Goal: Information Seeking & Learning: Learn about a topic

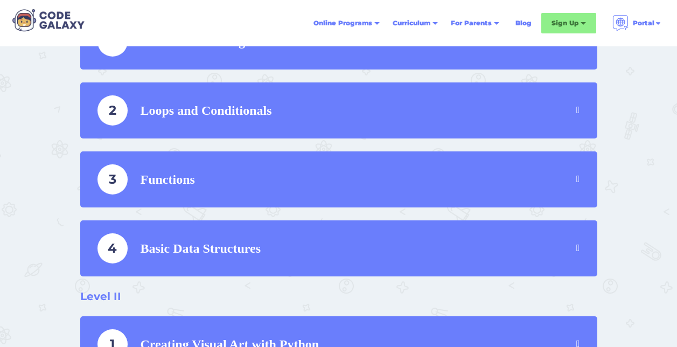
scroll to position [592, 0]
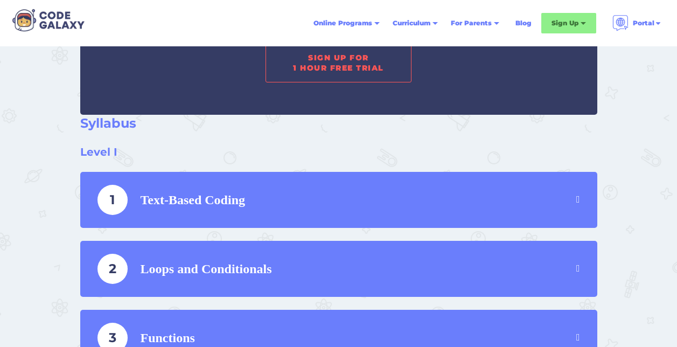
click at [337, 71] on link "SIGN UP FOR 1 HOUR FREE TRIAL" at bounding box center [337, 63] width 145 height 38
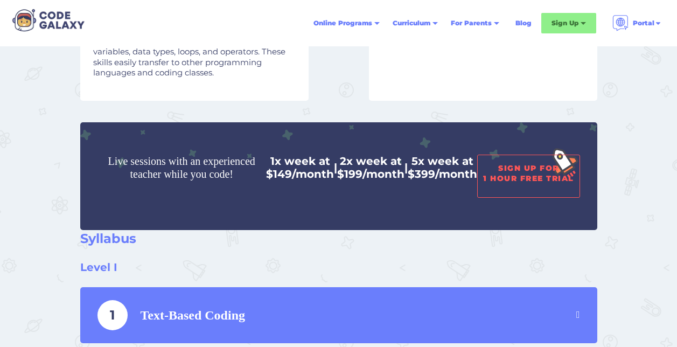
scroll to position [377, 0]
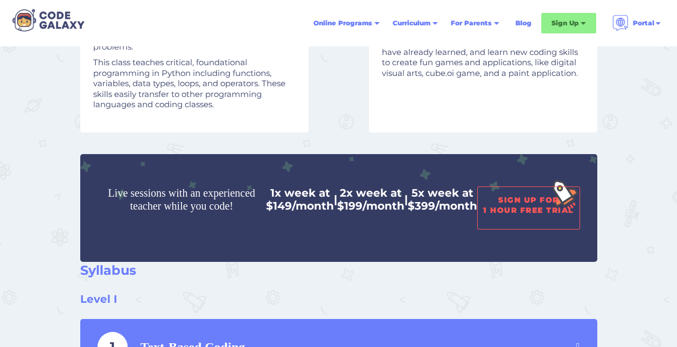
click at [508, 215] on link "SIGN UP FOR 1 HOUR FREE TRIAL" at bounding box center [528, 207] width 103 height 43
click at [510, 195] on link "SIGN UP FOR 1 HOUR FREE TRIAL" at bounding box center [528, 207] width 103 height 43
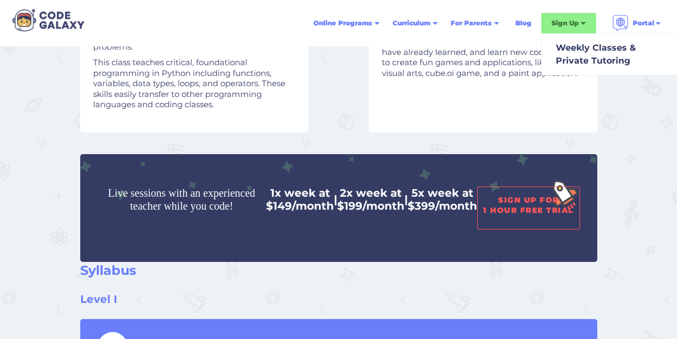
click at [514, 201] on link "SIGN UP FOR 1 HOUR FREE TRIAL" at bounding box center [528, 207] width 103 height 43
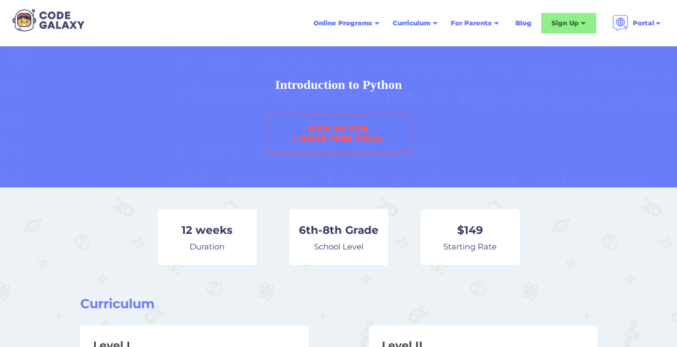
scroll to position [0, 0]
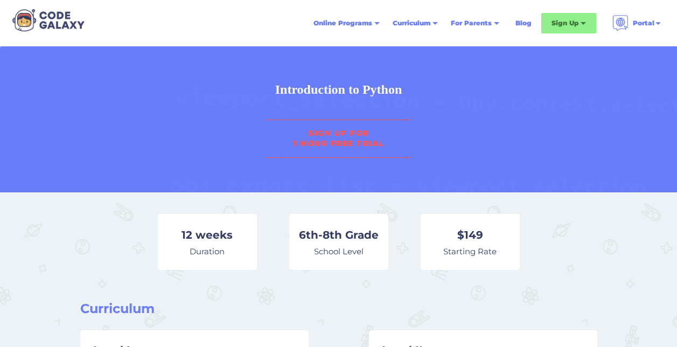
click at [354, 127] on link "SIGN UP FOR 1 HOUR FREE TRIAL" at bounding box center [337, 139] width 145 height 38
click at [360, 151] on link "SIGN UP FOR 1 HOUR FREE TRIAL" at bounding box center [337, 139] width 145 height 38
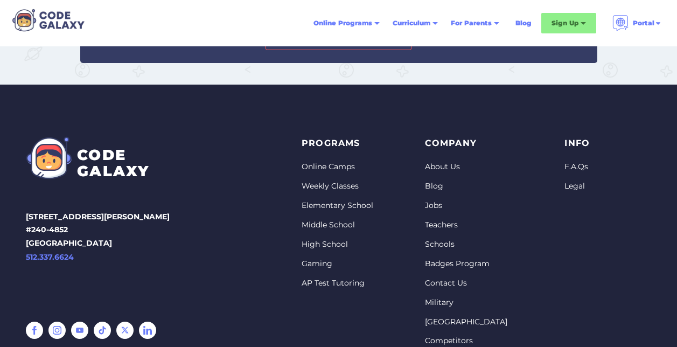
scroll to position [1077, 0]
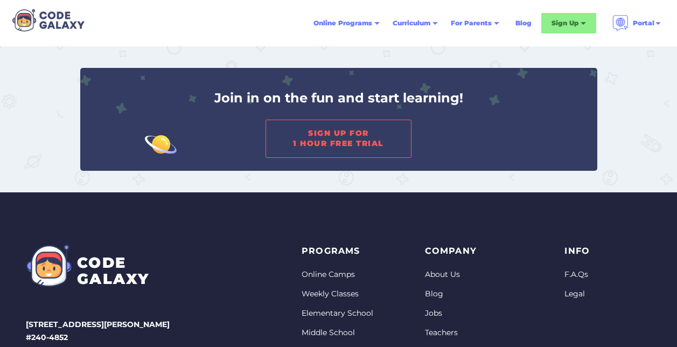
click at [347, 141] on link "SIGN UP FOR 1 HOUR FREE TRIAL" at bounding box center [337, 139] width 145 height 38
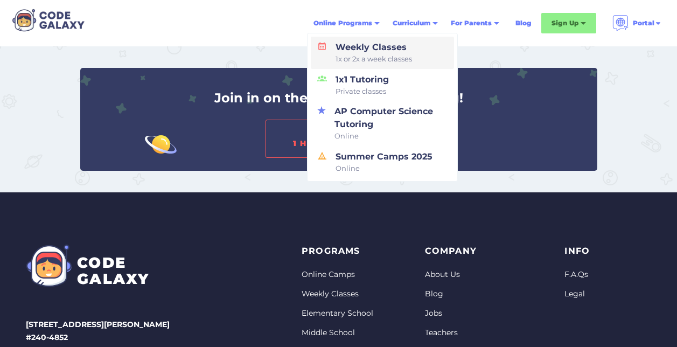
click at [361, 57] on span "1x or 2x a week classes" at bounding box center [373, 59] width 76 height 11
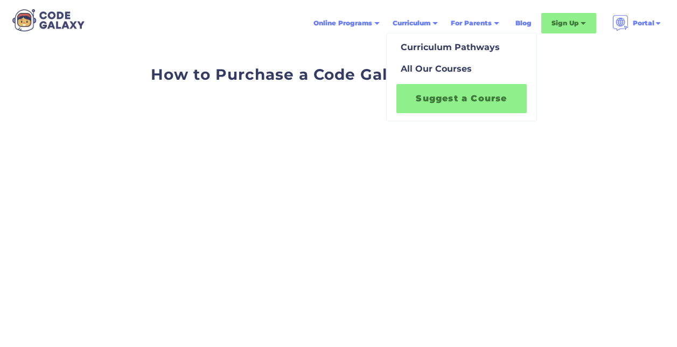
click at [459, 104] on link "Suggest a Course" at bounding box center [461, 98] width 130 height 29
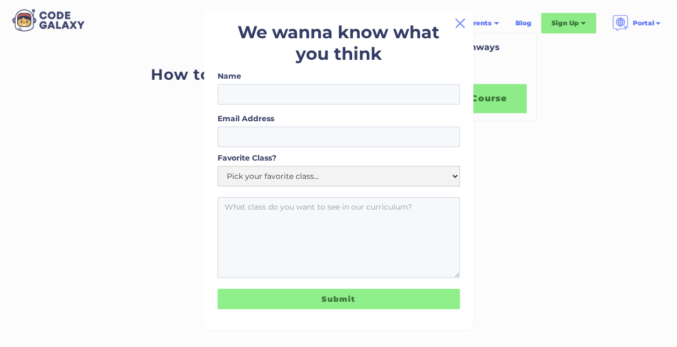
click at [459, 25] on img at bounding box center [459, 23] width 13 height 13
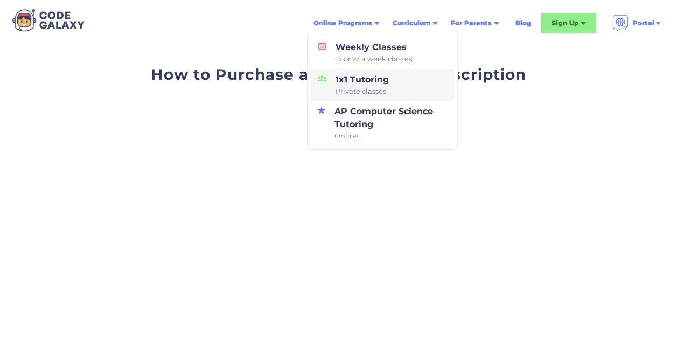
click at [350, 90] on span "Private classes" at bounding box center [361, 91] width 53 height 11
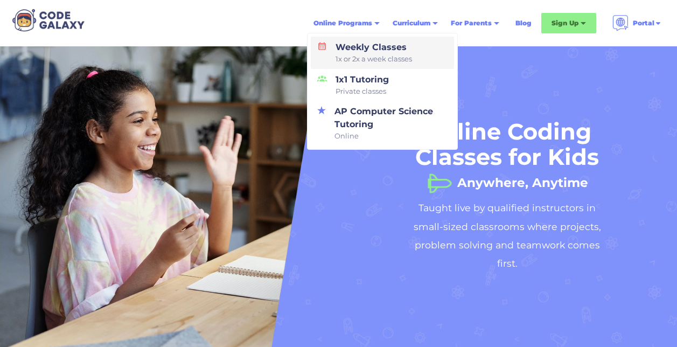
click at [343, 45] on div "Weekly Classes 1x or 2x a week classes" at bounding box center [371, 53] width 81 height 24
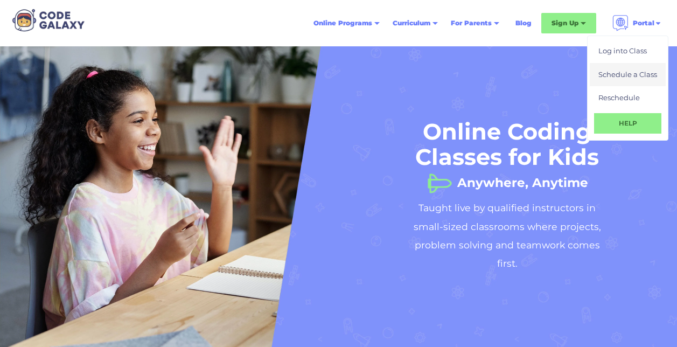
click at [623, 76] on div "Schedule a Class" at bounding box center [627, 74] width 59 height 11
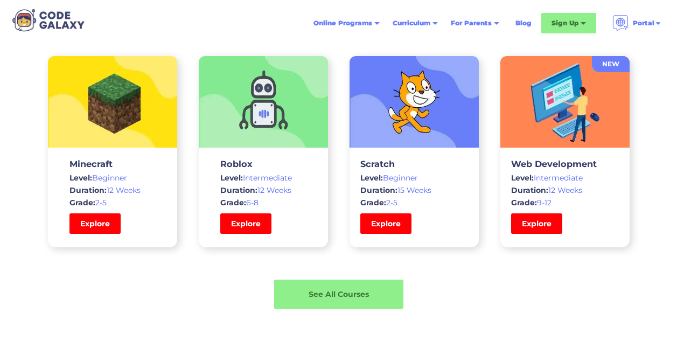
scroll to position [1669, 0]
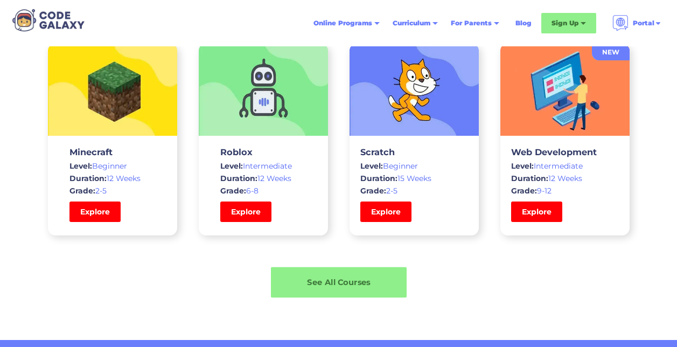
click at [348, 277] on div "See All Courses" at bounding box center [339, 282] width 136 height 11
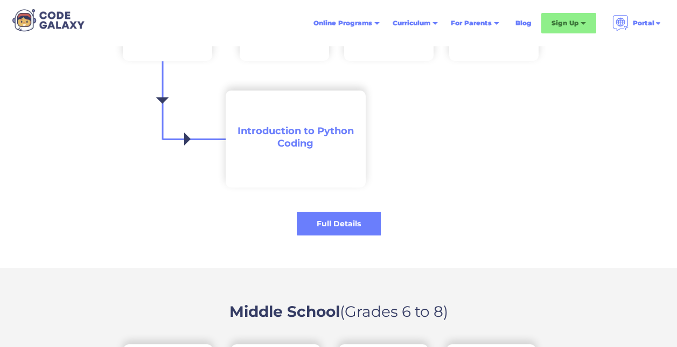
scroll to position [1346, 0]
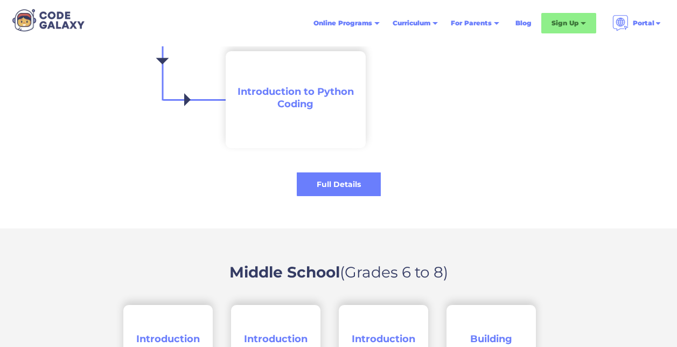
click at [300, 106] on span "Introduction to Python Coding" at bounding box center [295, 98] width 116 height 24
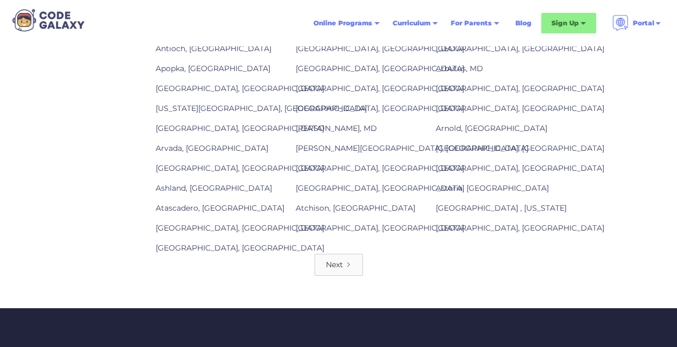
scroll to position [1669, 0]
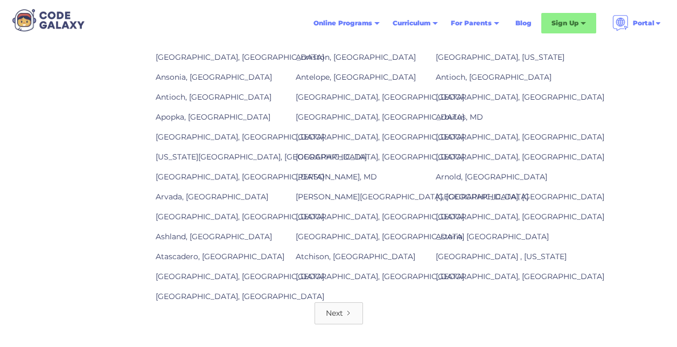
click at [332, 307] on div "Next" at bounding box center [334, 312] width 17 height 11
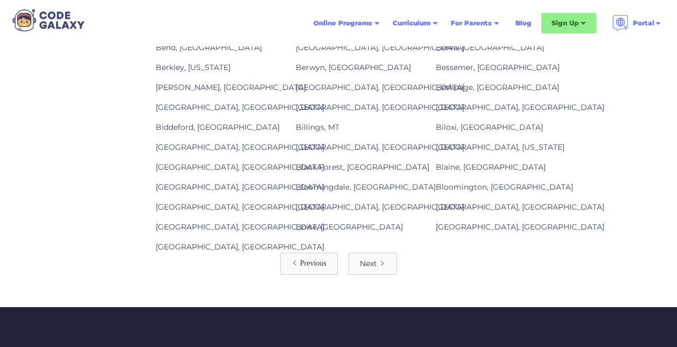
scroll to position [1723, 0]
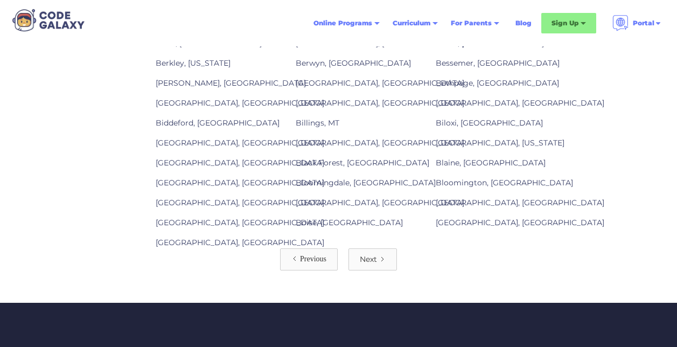
click at [365, 254] on div "Next" at bounding box center [368, 259] width 17 height 11
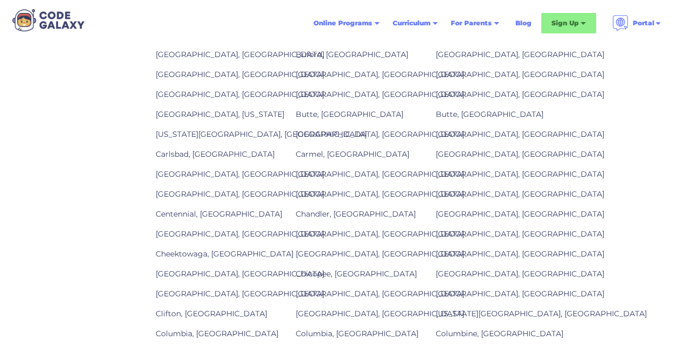
scroll to position [1669, 0]
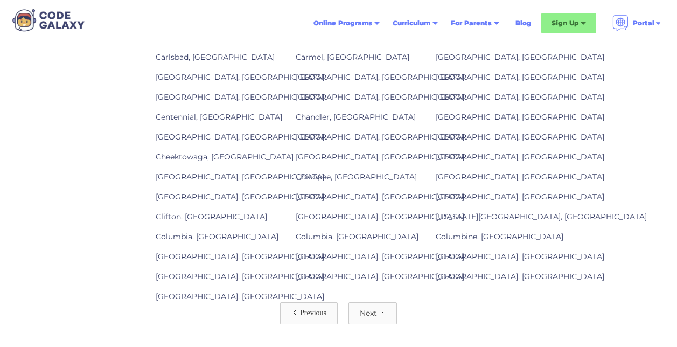
click at [372, 307] on div "Next" at bounding box center [368, 312] width 17 height 11
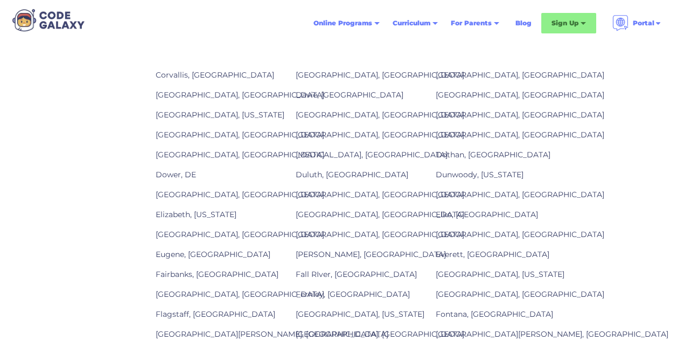
scroll to position [1238, 0]
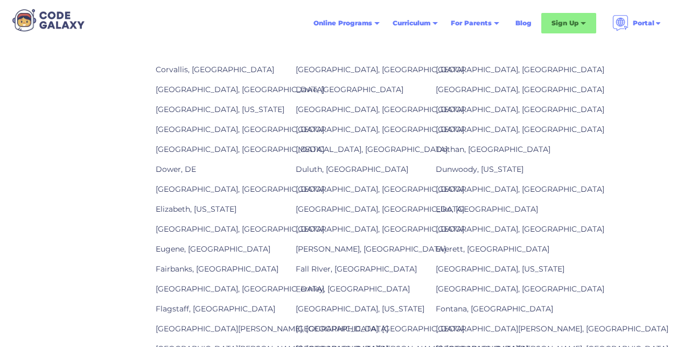
click at [452, 66] on link "[GEOGRAPHIC_DATA], [GEOGRAPHIC_DATA]" at bounding box center [520, 70] width 169 height 10
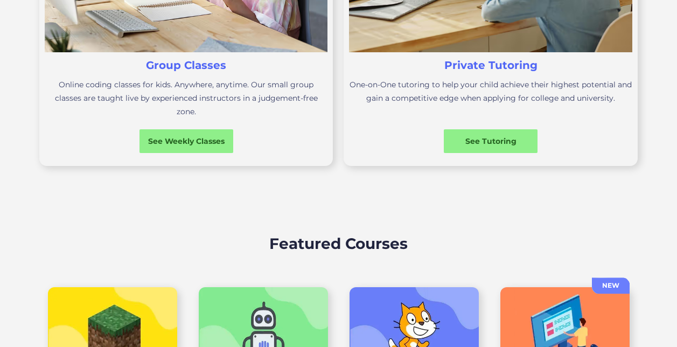
scroll to position [538, 0]
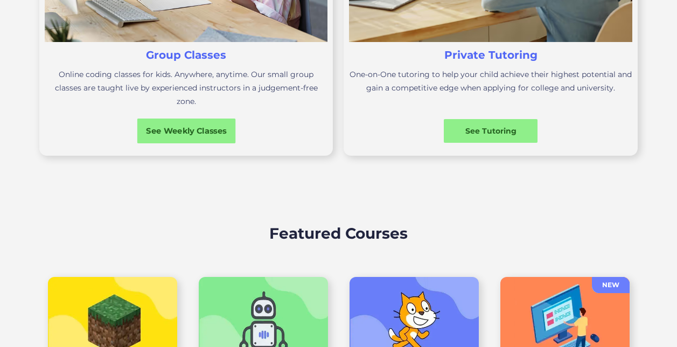
click at [189, 125] on div "See Weekly Classes" at bounding box center [186, 130] width 99 height 11
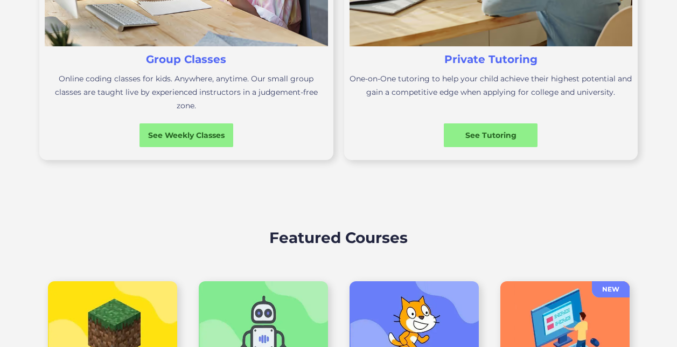
scroll to position [485, 0]
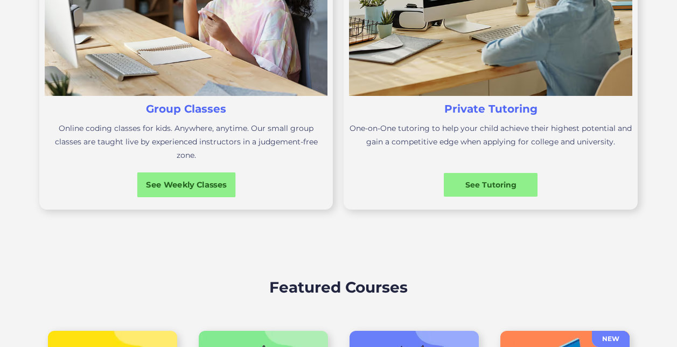
click at [201, 179] on div "See Weekly Classes" at bounding box center [186, 184] width 99 height 11
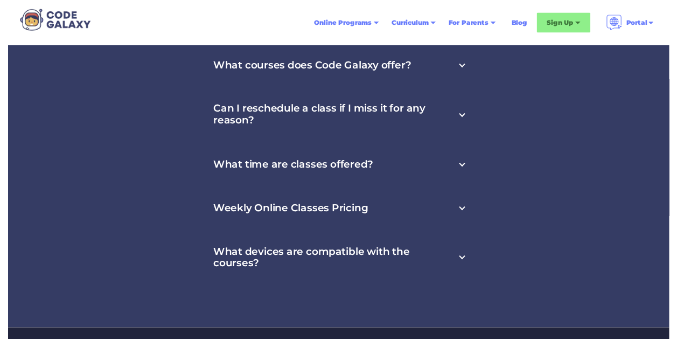
scroll to position [3715, 0]
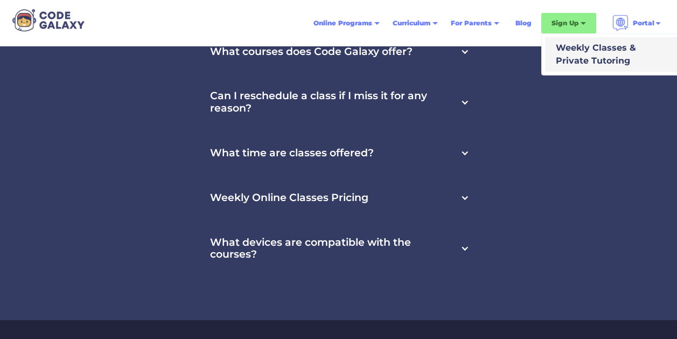
click at [577, 55] on div "Weekly Classes & Private Tutoring" at bounding box center [593, 54] width 85 height 26
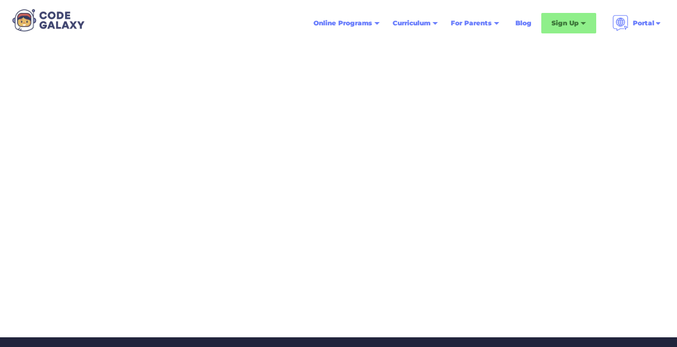
scroll to position [323, 0]
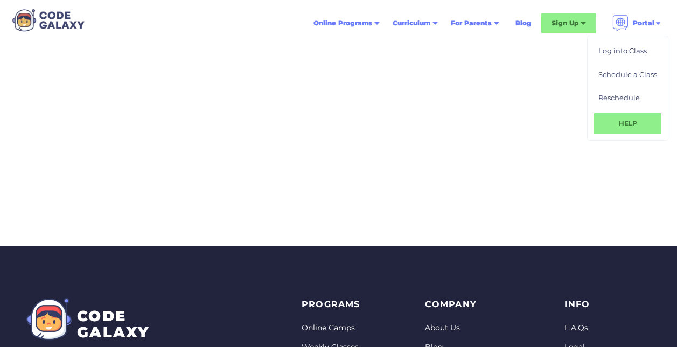
click at [620, 128] on link "HELP" at bounding box center [627, 123] width 67 height 20
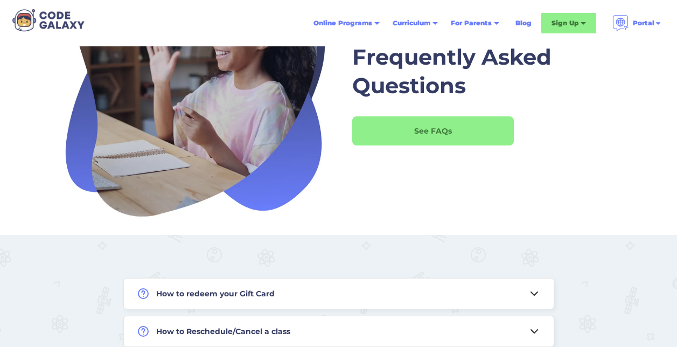
scroll to position [54, 0]
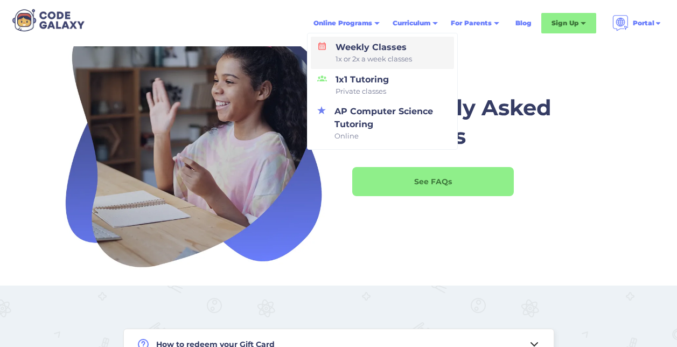
click at [353, 66] on link "Weekly Classes 1x or 2x a week classes" at bounding box center [382, 53] width 143 height 32
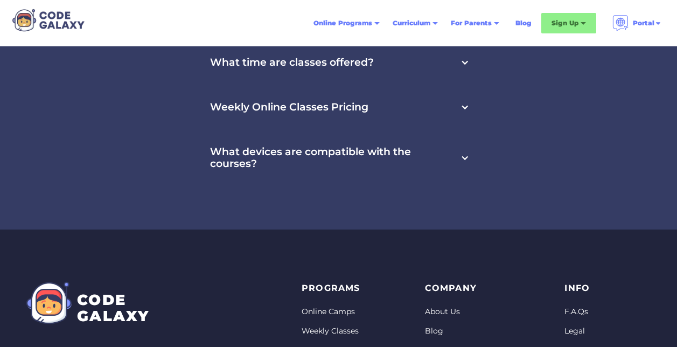
scroll to position [3823, 0]
